Goal: Communication & Community: Participate in discussion

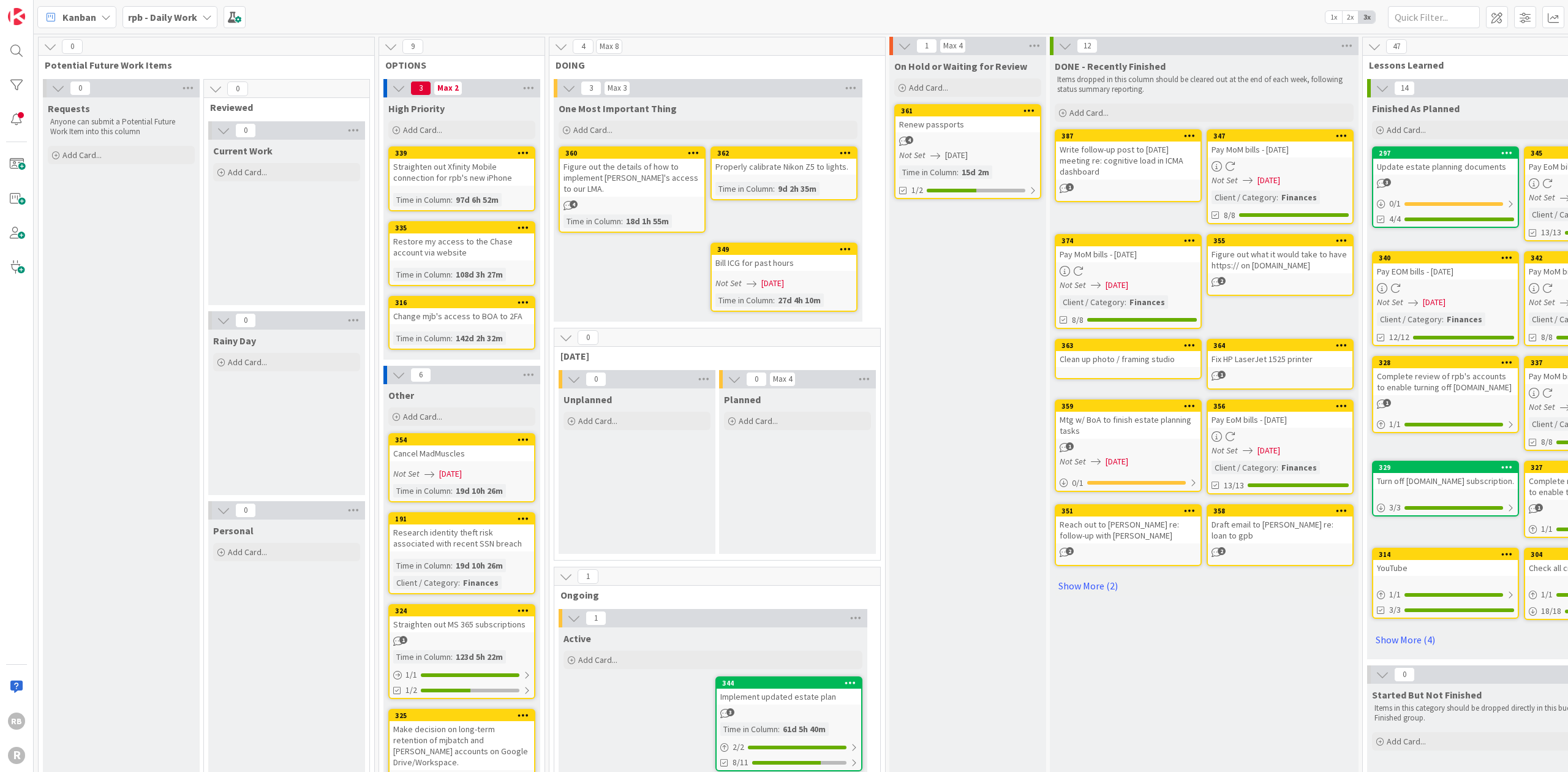
click at [630, 187] on link "360 Figure out the details of how to implement [PERSON_NAME]'s access to our LM…" at bounding box center [632, 189] width 147 height 86
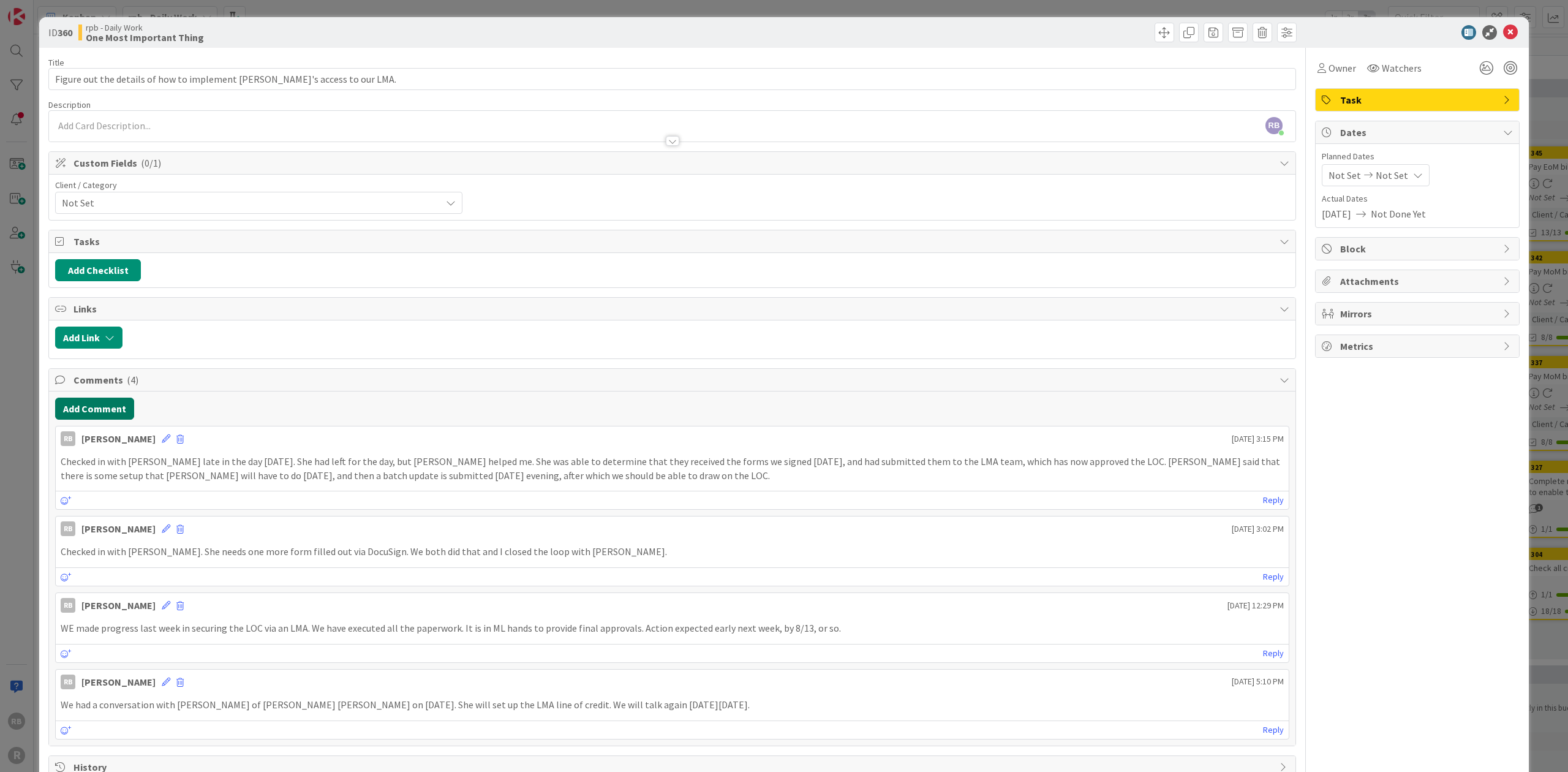
click at [108, 400] on button "Add Comment" at bounding box center [95, 409] width 79 height 22
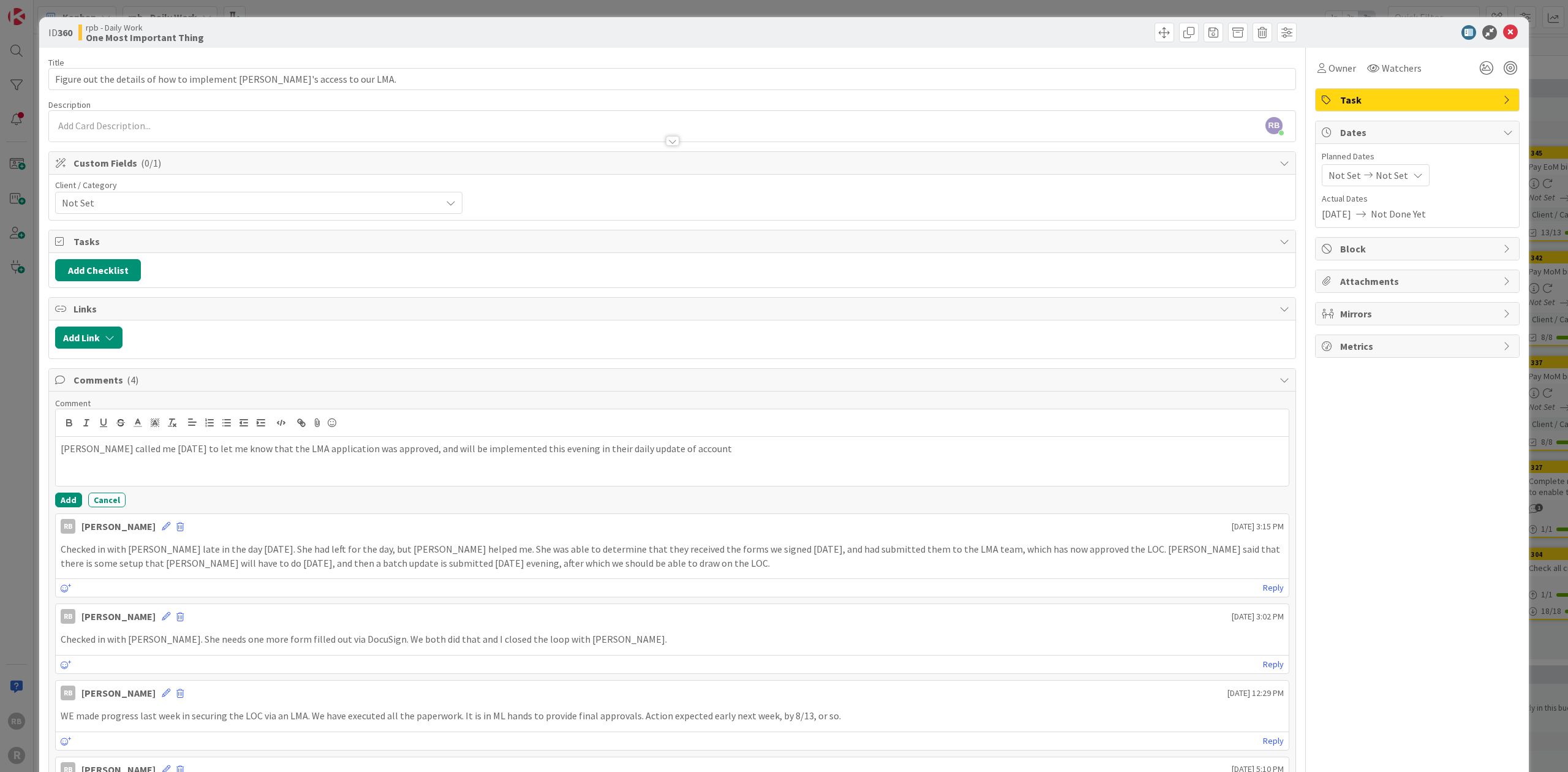
click at [593, 444] on p "[PERSON_NAME] called me [DATE] to let me know that the LMA application was appr…" at bounding box center [672, 448] width 1223 height 14
drag, startPoint x: 694, startPoint y: 443, endPoint x: 691, endPoint y: 467, distance: 24.2
click at [694, 445] on p "[PERSON_NAME] called me [DATE] to let me know that the LMA application was appr…" at bounding box center [672, 448] width 1223 height 14
click at [1090, 442] on p "[PERSON_NAME] called me [DATE] to let me know that the LMA application was appr…" at bounding box center [672, 455] width 1223 height 28
click at [71, 495] on button "Add" at bounding box center [68, 500] width 27 height 14
